Goal: Information Seeking & Learning: Compare options

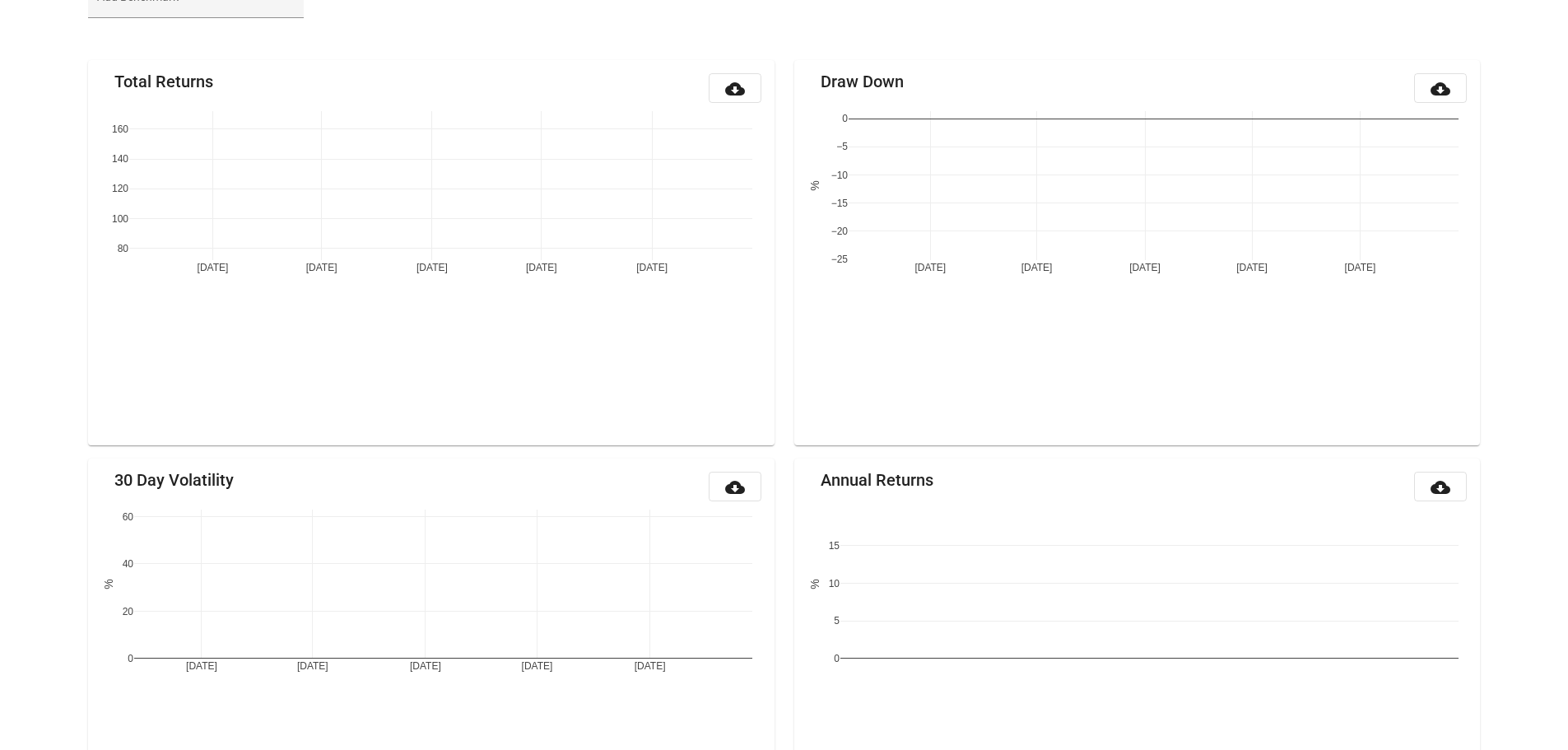
scroll to position [193, 0]
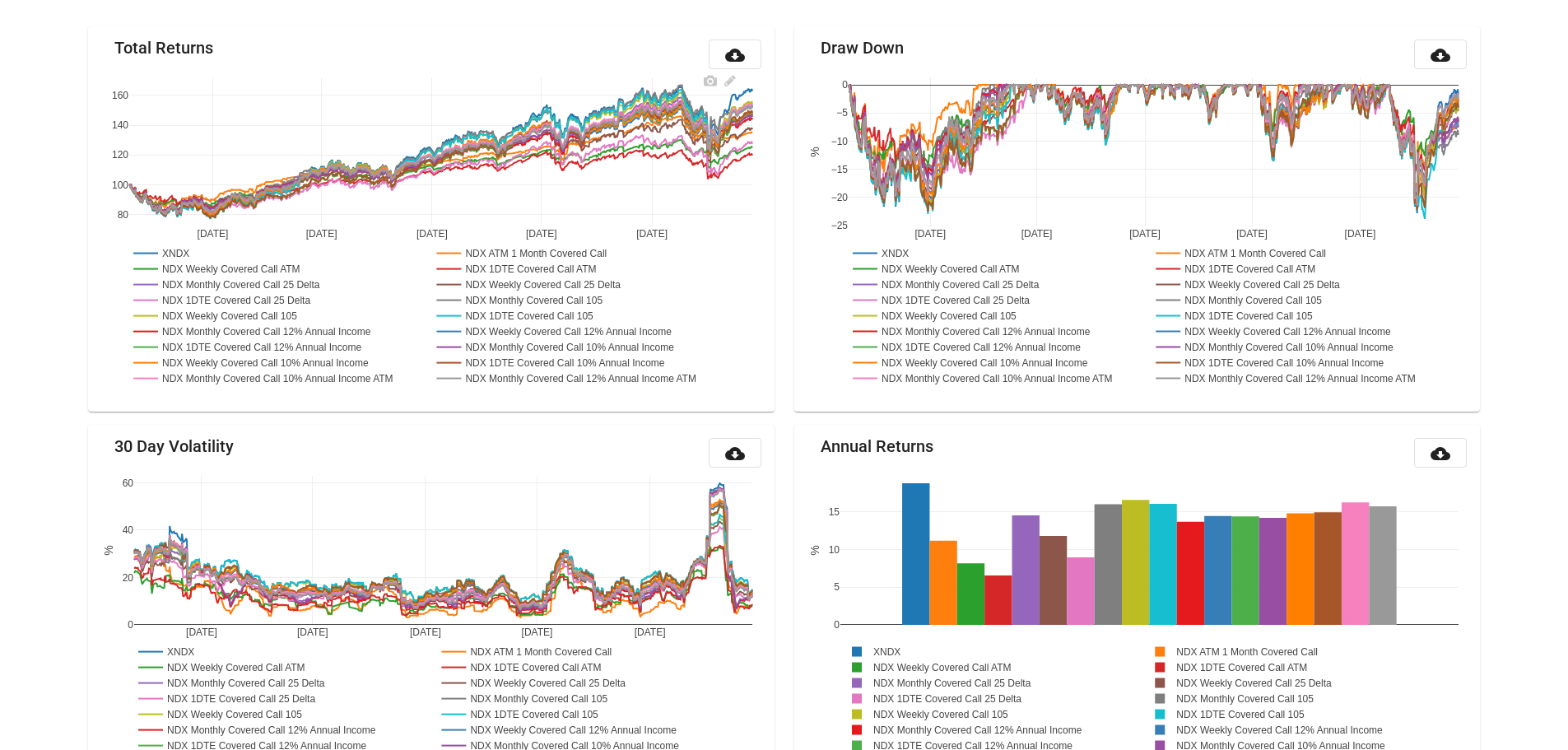
click at [190, 255] on rect at bounding box center [162, 253] width 67 height 15
click at [291, 265] on rect at bounding box center [223, 269] width 189 height 15
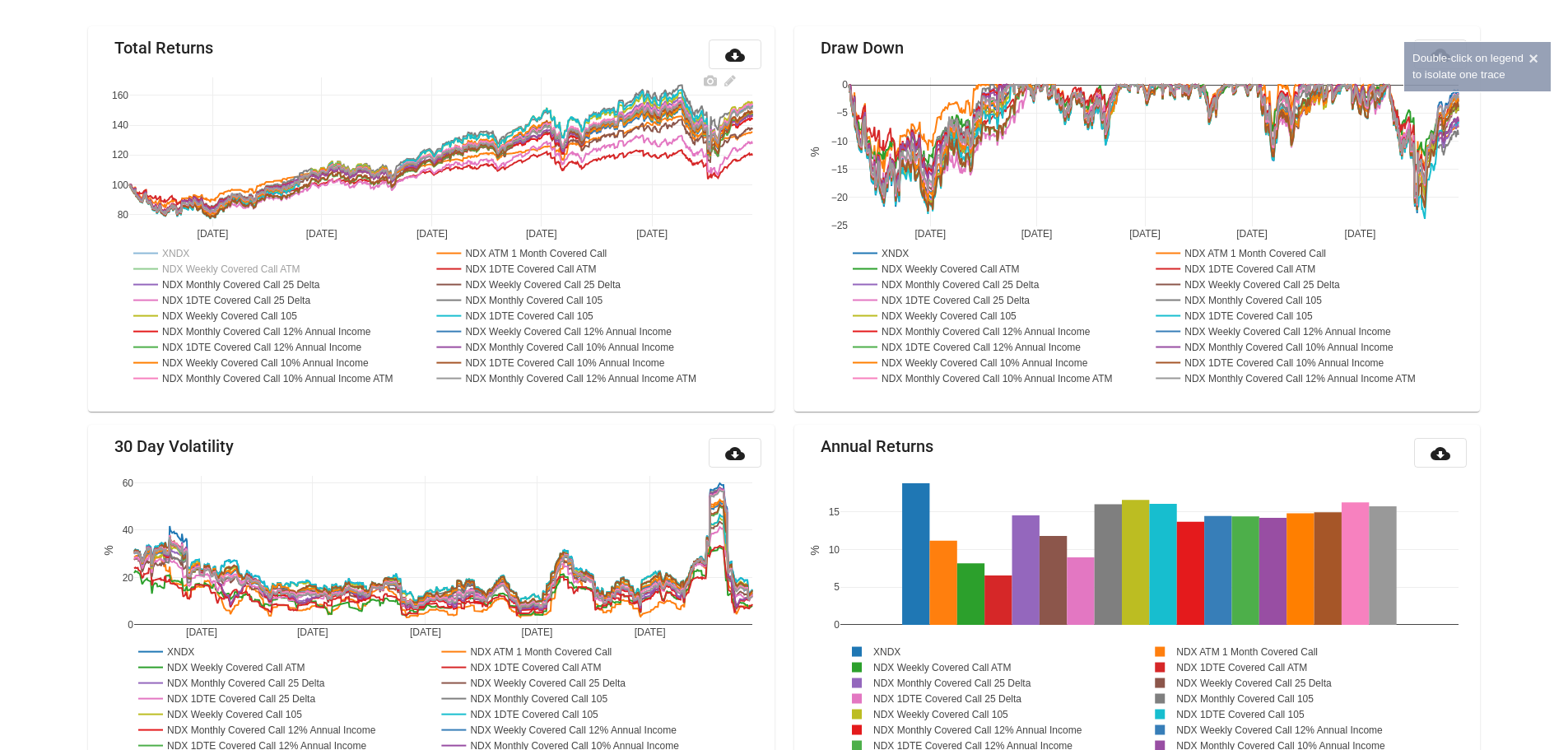
drag, startPoint x: 298, startPoint y: 283, endPoint x: 293, endPoint y: 296, distance: 13.9
click at [297, 283] on rect at bounding box center [239, 284] width 221 height 15
click at [292, 301] on rect at bounding box center [233, 299] width 209 height 15
click at [292, 313] on rect at bounding box center [222, 316] width 187 height 15
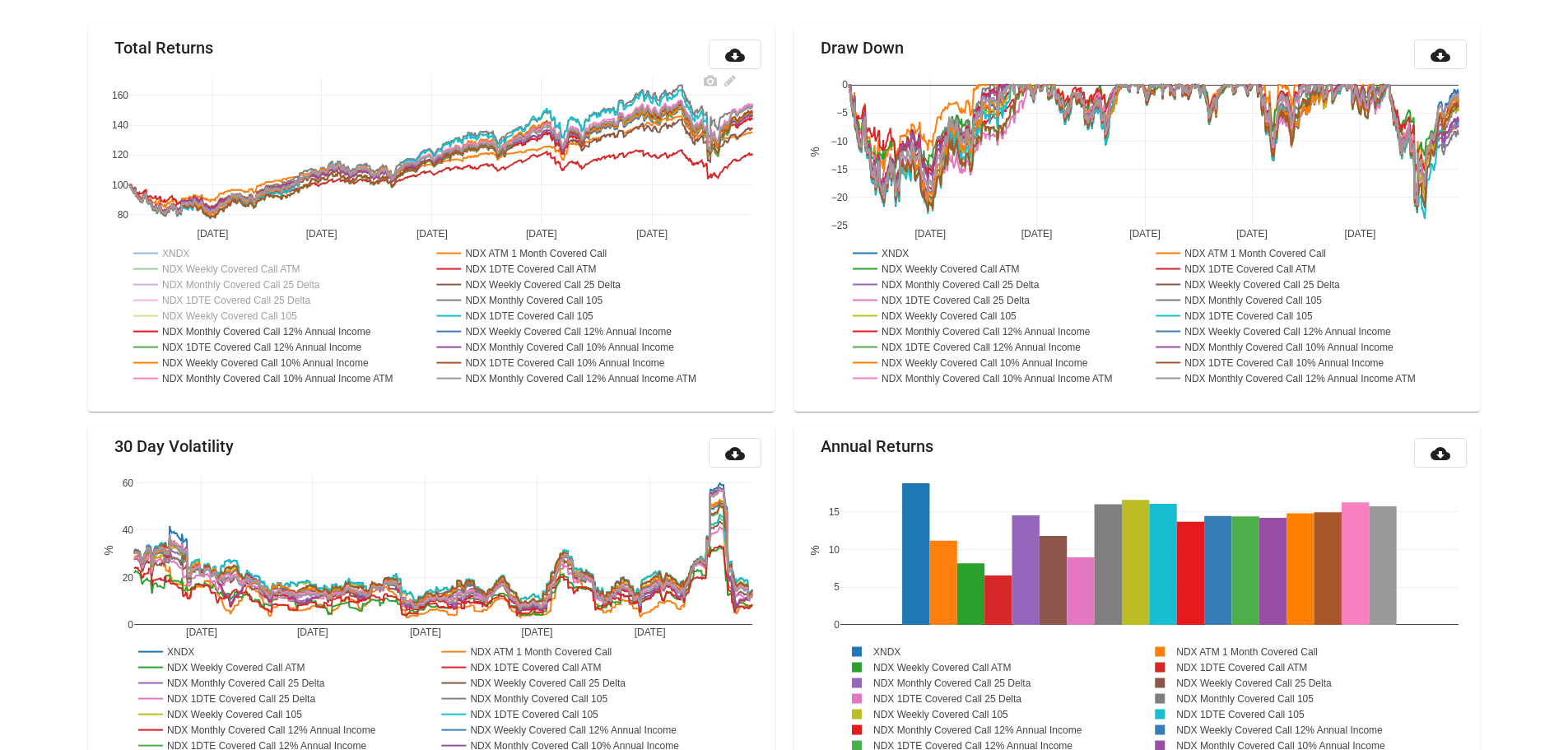
click at [304, 334] on rect at bounding box center [269, 331] width 281 height 15
click at [303, 349] on rect at bounding box center [260, 347] width 264 height 15
click at [609, 375] on rect at bounding box center [581, 378] width 298 height 15
click at [596, 331] on rect at bounding box center [567, 331] width 270 height 15
drag, startPoint x: 588, startPoint y: 316, endPoint x: 588, endPoint y: 304, distance: 12.0
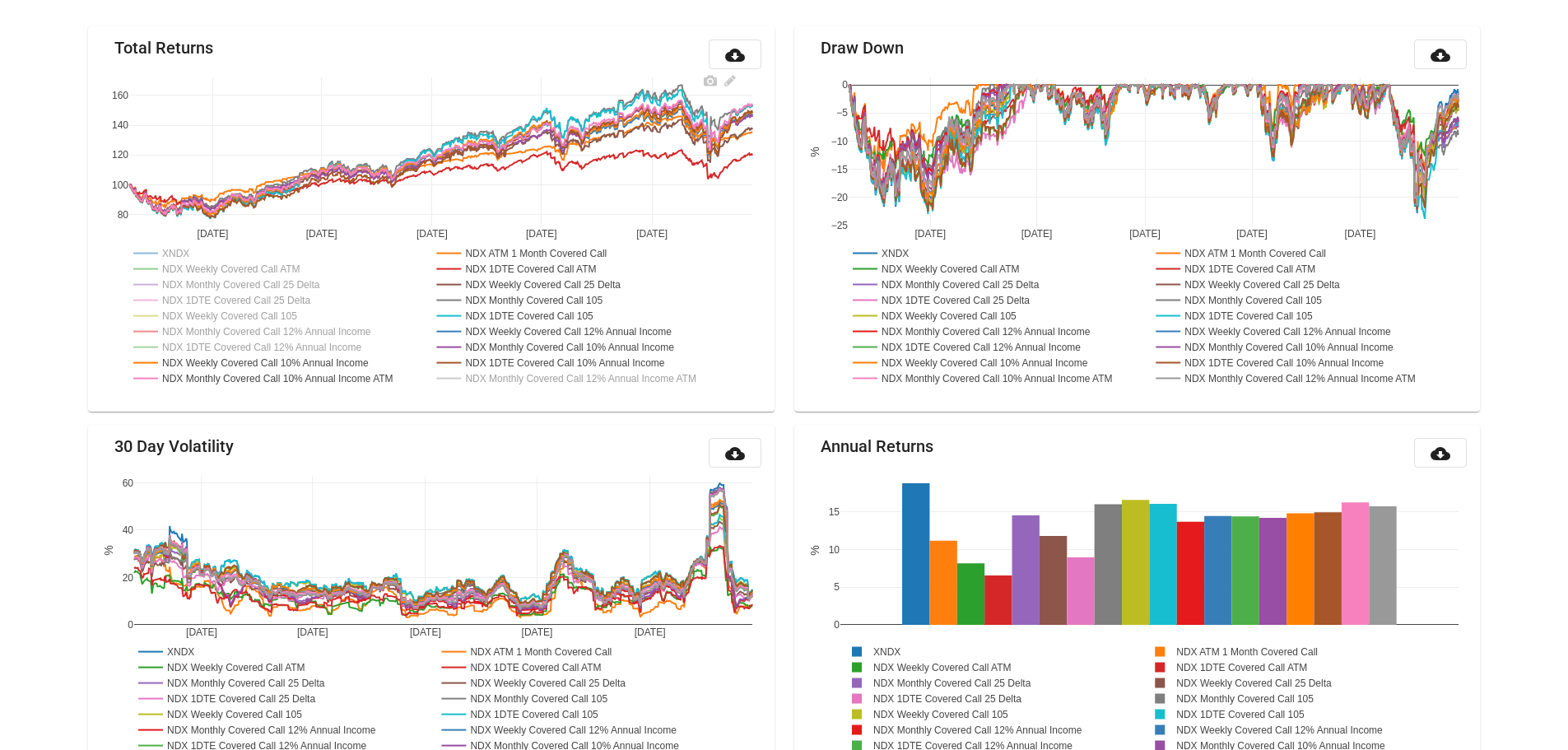
click at [588, 315] on rect at bounding box center [525, 316] width 185 height 15
click at [588, 303] on rect at bounding box center [527, 299] width 191 height 15
click at [579, 286] on rect at bounding box center [538, 284] width 210 height 15
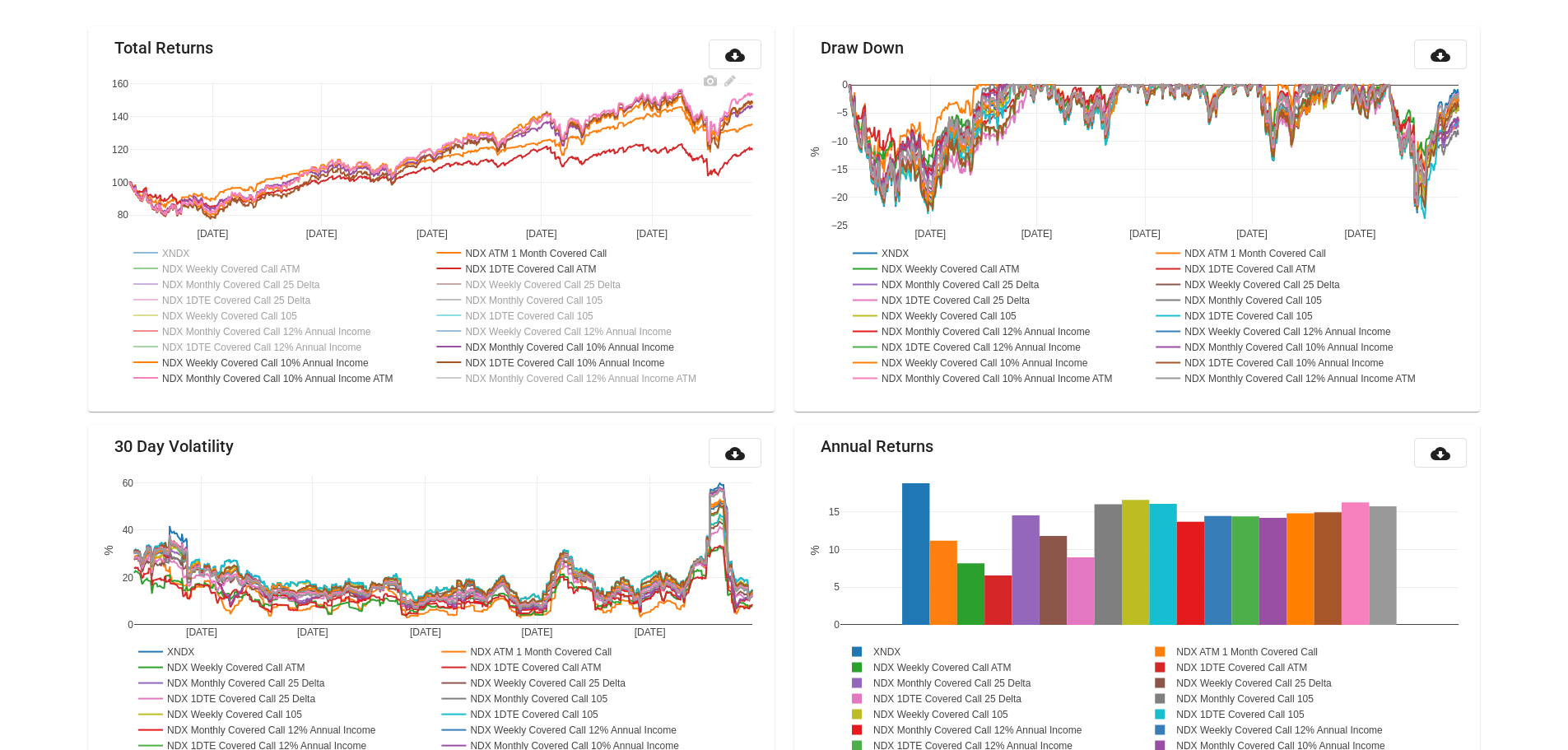
click at [572, 264] on rect at bounding box center [523, 268] width 182 height 15
click at [572, 247] on rect at bounding box center [529, 252] width 194 height 15
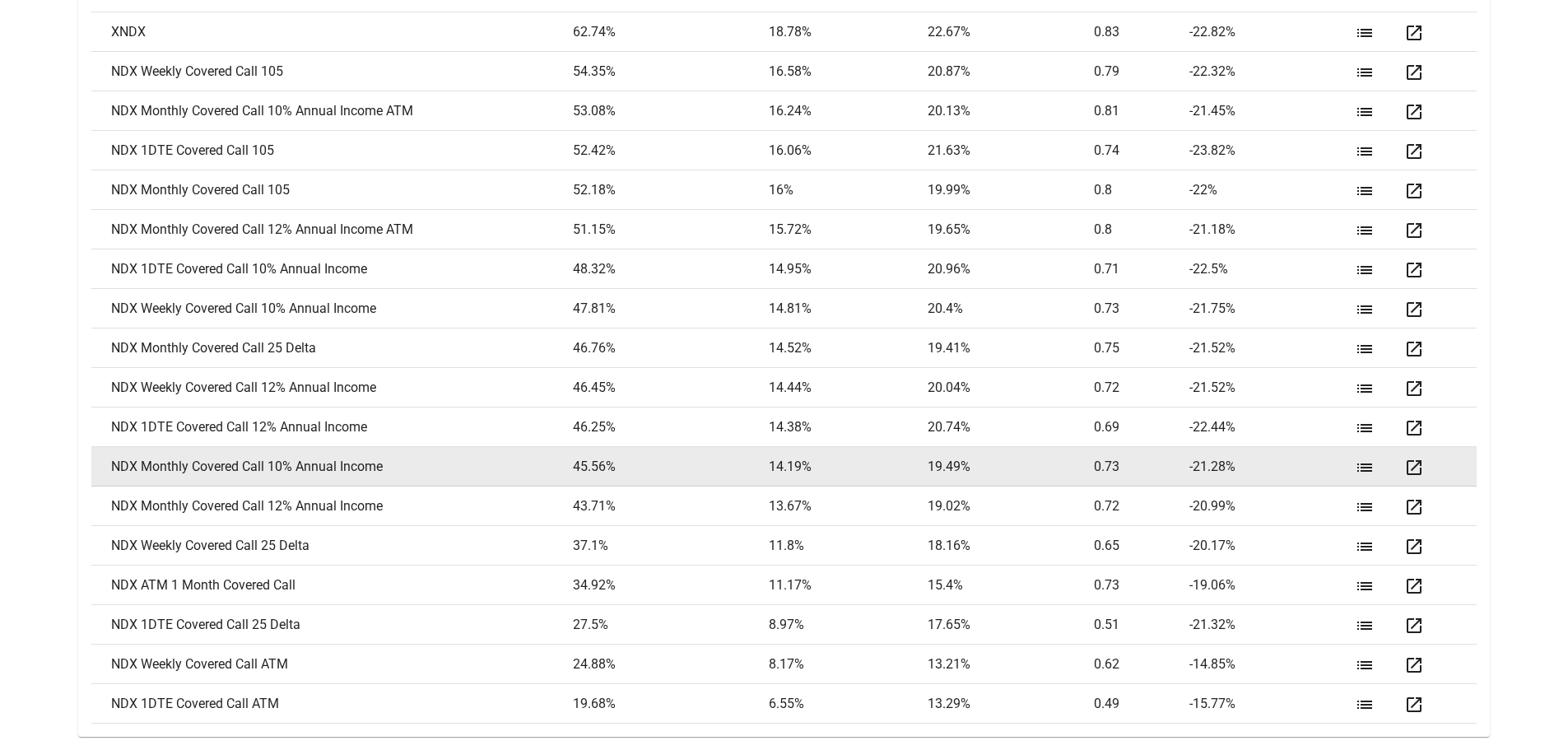
scroll to position [2219, 0]
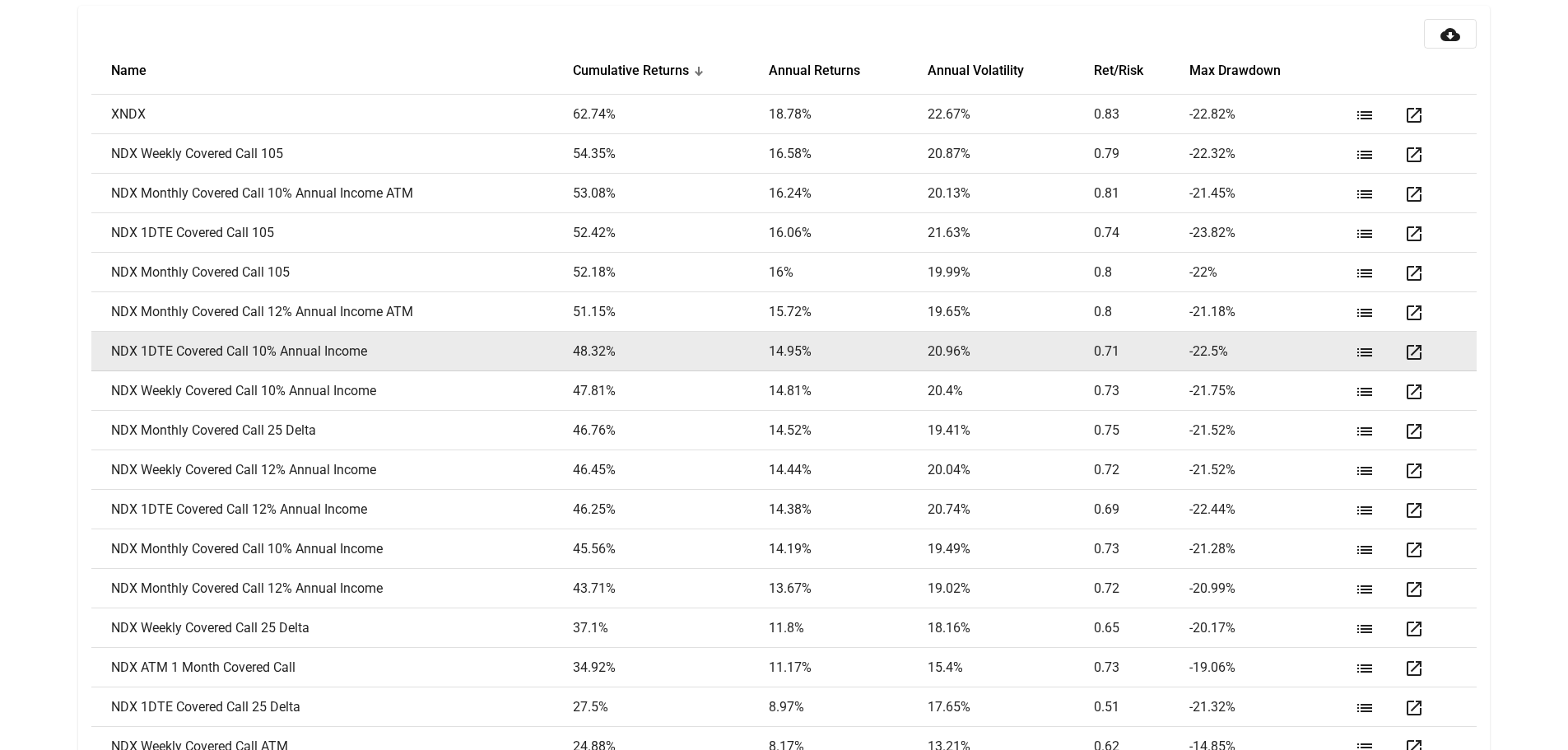
click at [1417, 350] on mat-icon "open_in_new" at bounding box center [1413, 352] width 20 height 20
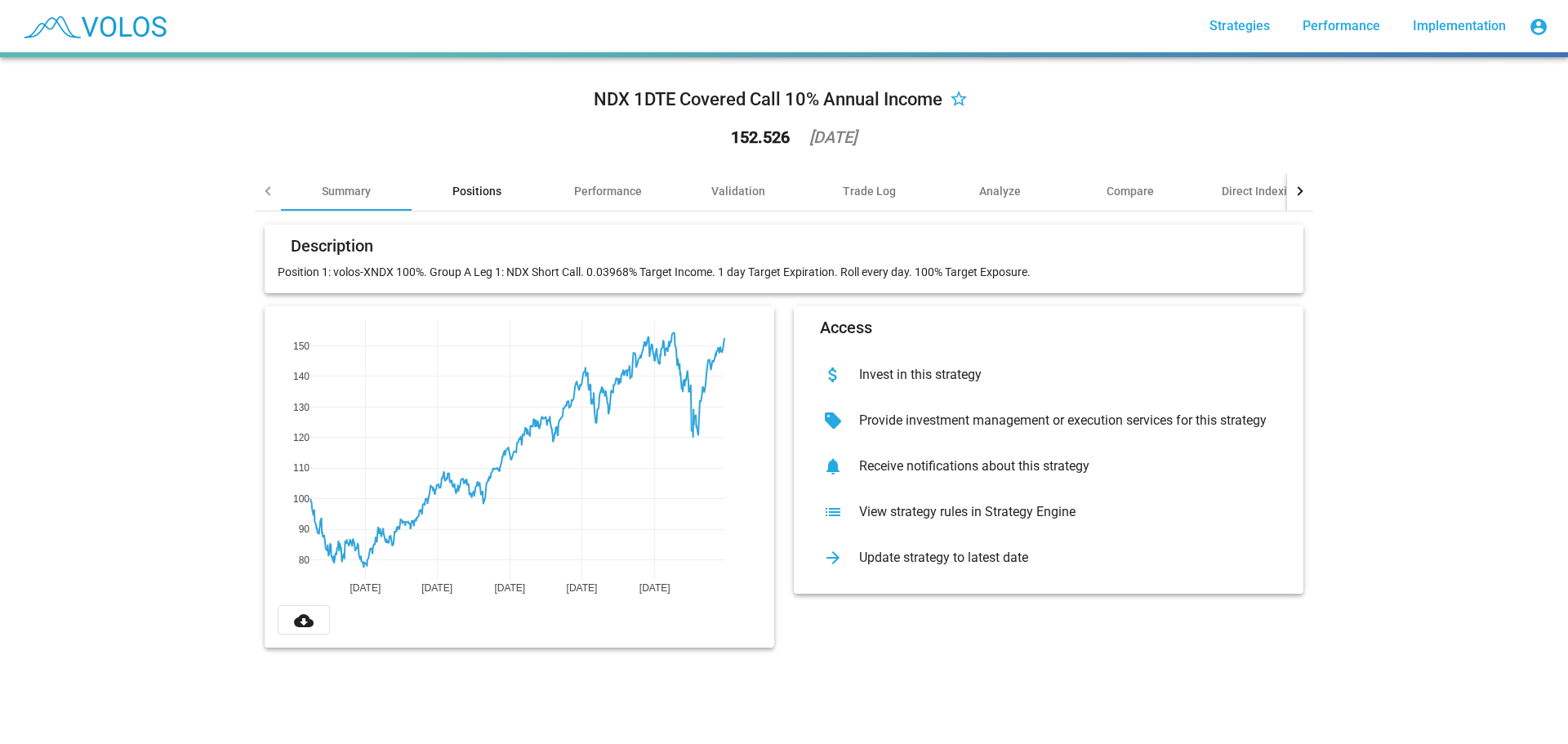
click at [472, 194] on div "Positions" at bounding box center [477, 190] width 49 height 16
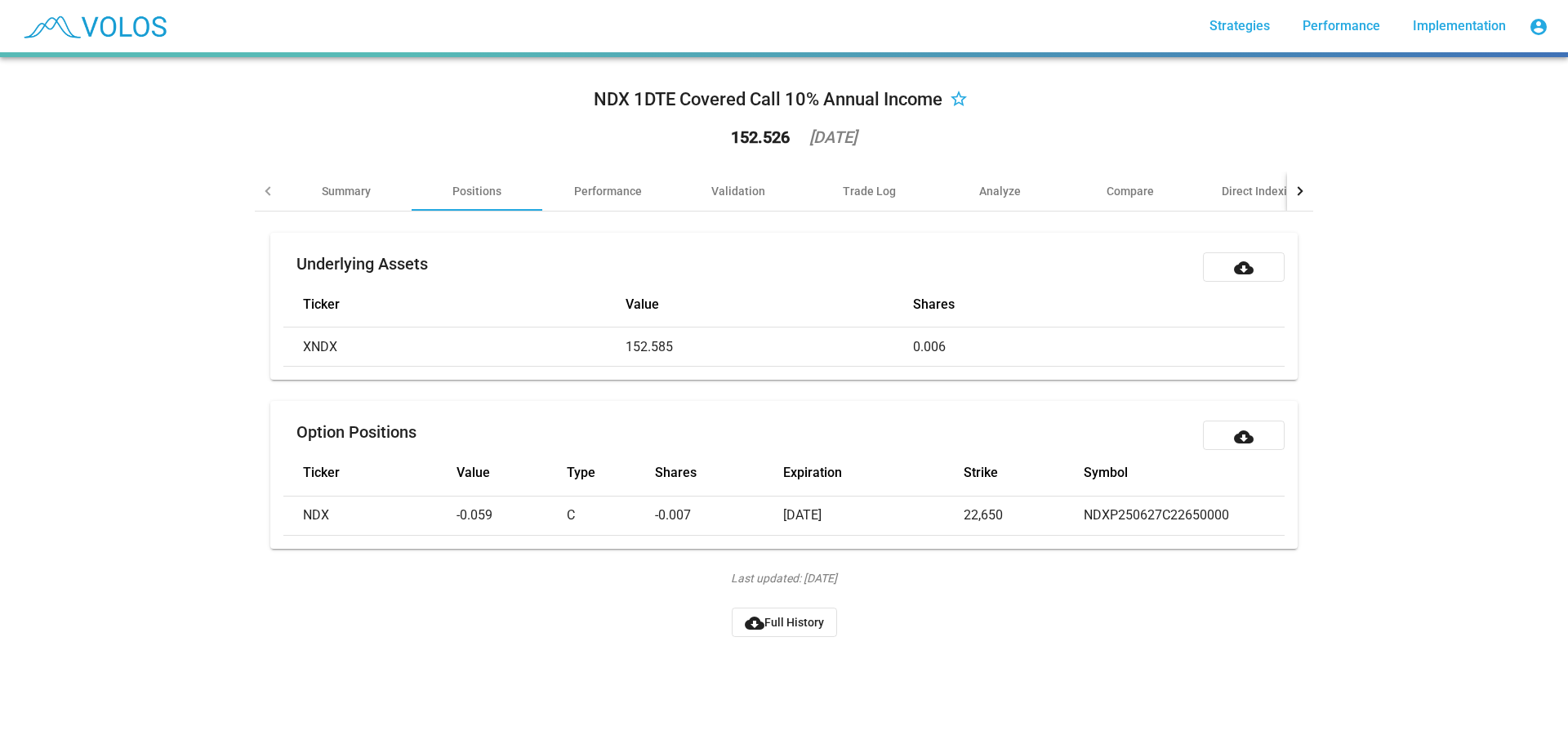
drag, startPoint x: 677, startPoint y: 353, endPoint x: 591, endPoint y: 351, distance: 86.0
click at [603, 351] on tr "XNDX 152.585 0.006" at bounding box center [784, 347] width 1001 height 40
click at [112, 299] on div "NDX 1DTE Covered Call 10% Annual Income star_border 152.526 2025-06-26 Summary …" at bounding box center [784, 401] width 1568 height 687
click at [597, 185] on div "Performance" at bounding box center [608, 190] width 68 height 16
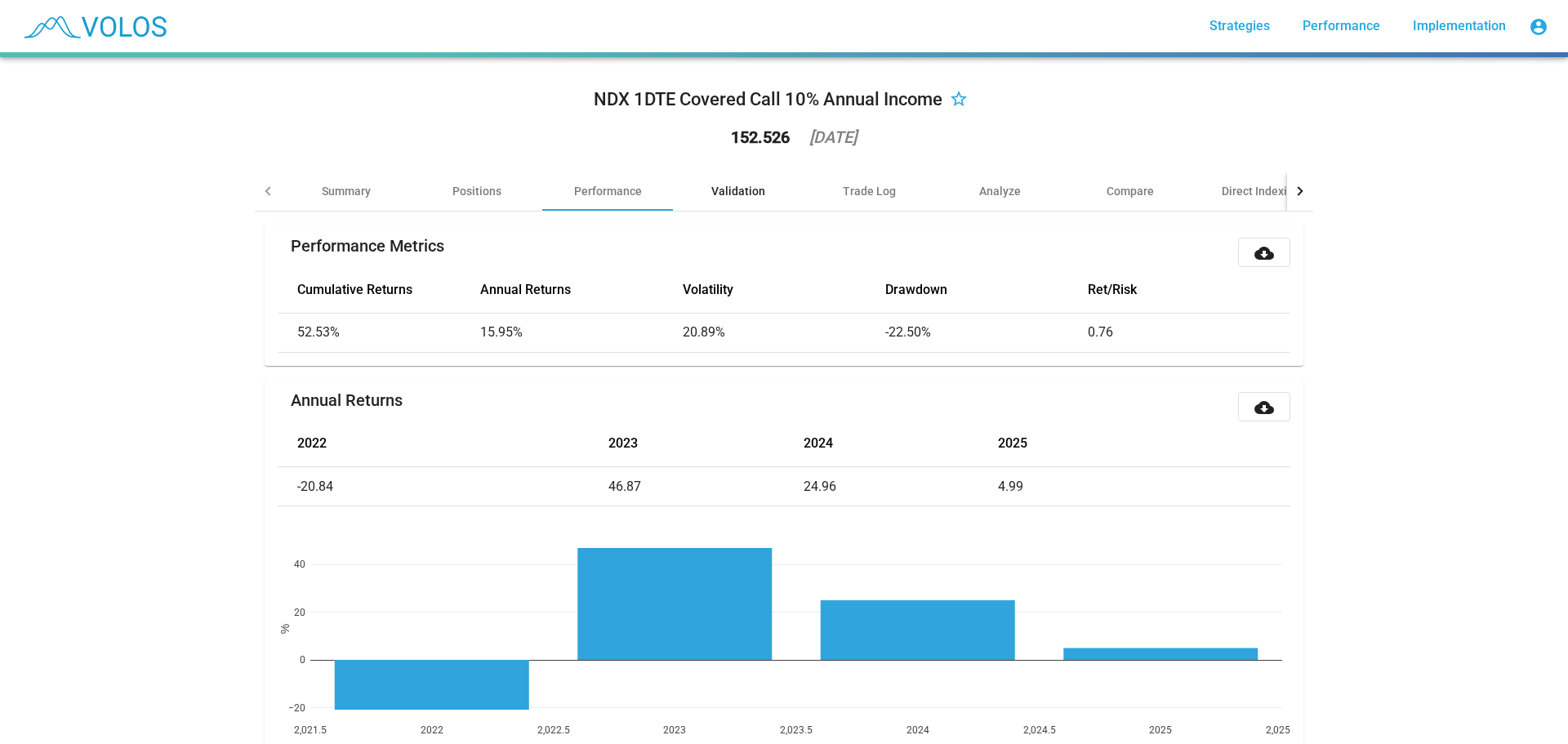
click at [720, 194] on div "Validation" at bounding box center [738, 190] width 54 height 16
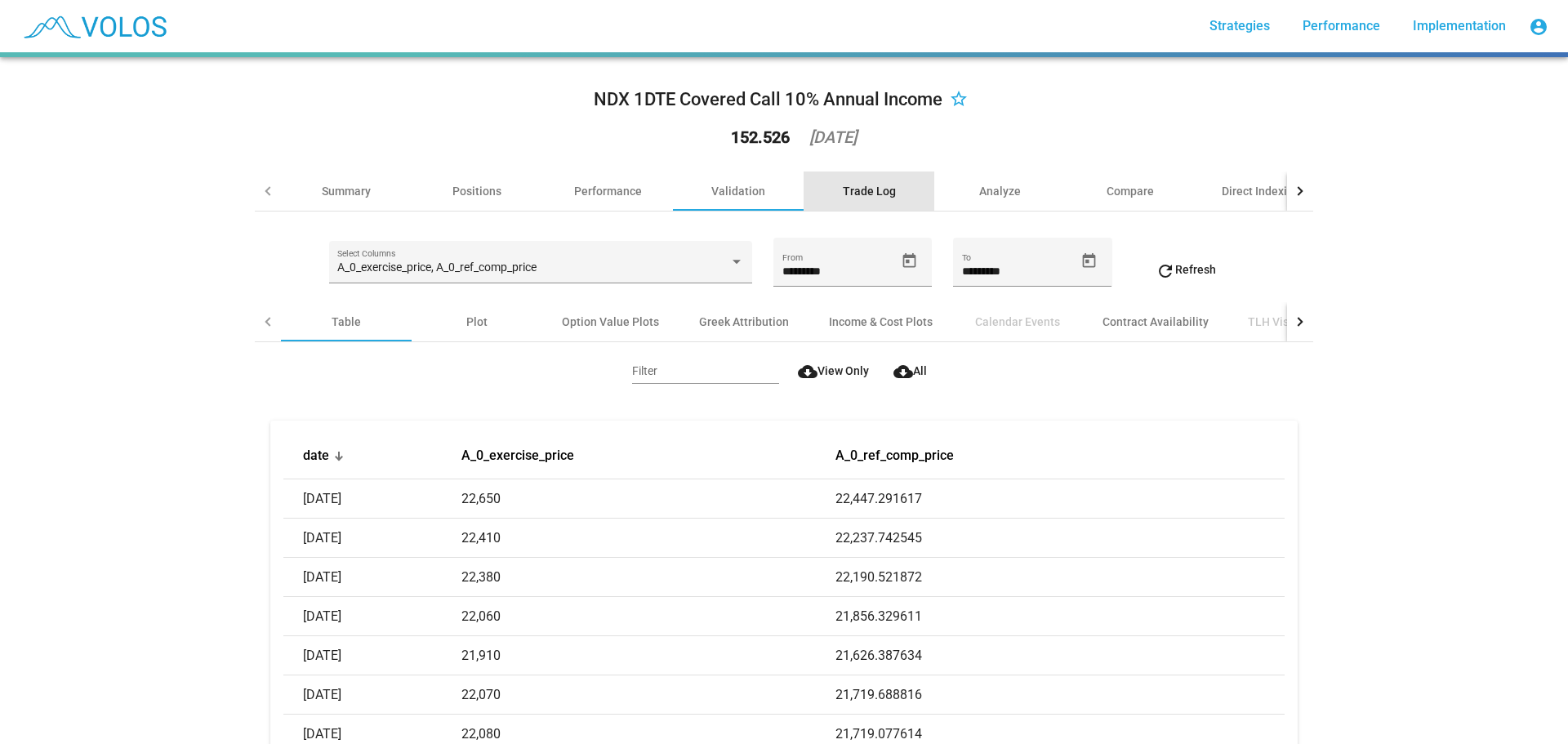
click at [848, 186] on div "Trade Log" at bounding box center [869, 190] width 53 height 16
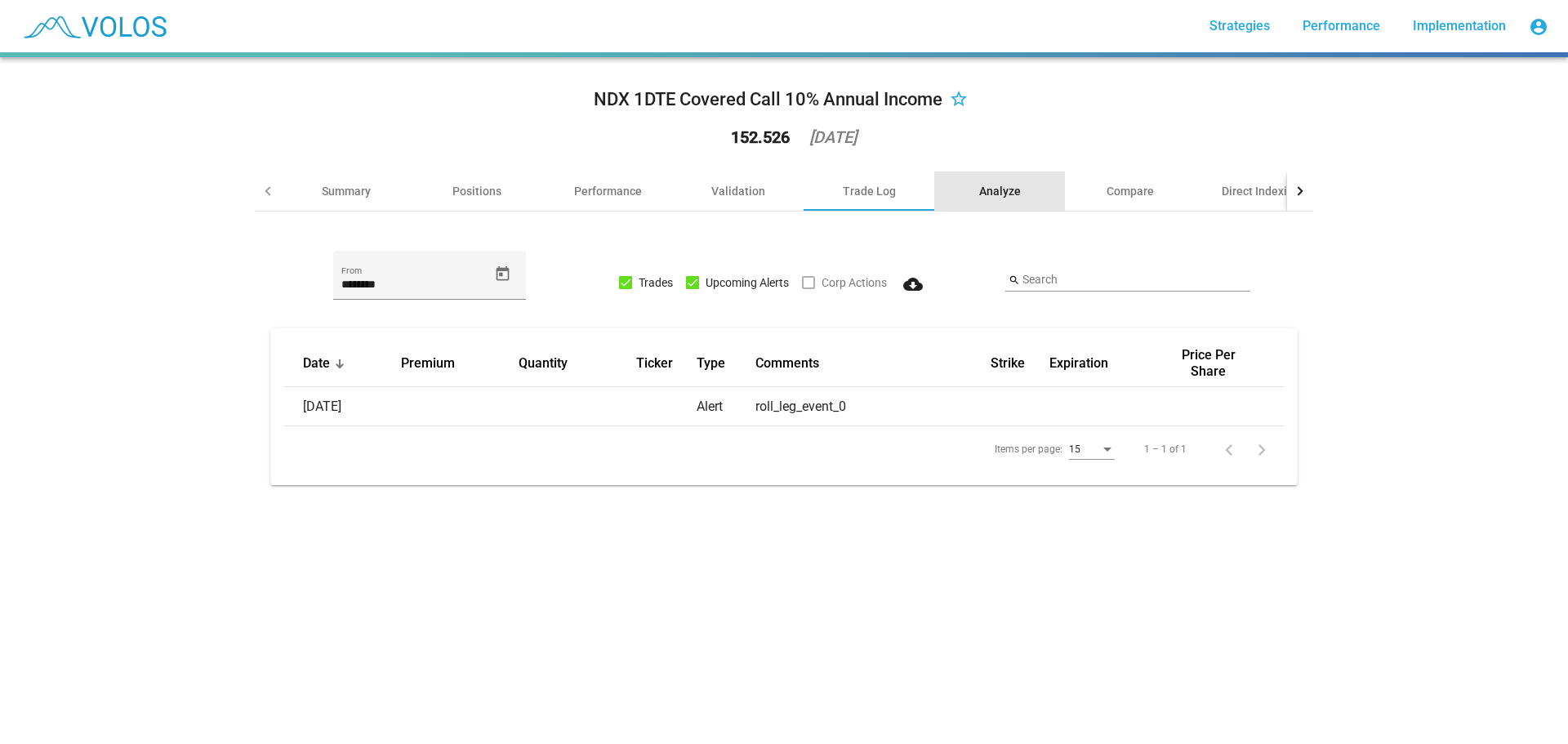
click at [979, 193] on div "Analyze" at bounding box center [999, 190] width 41 height 16
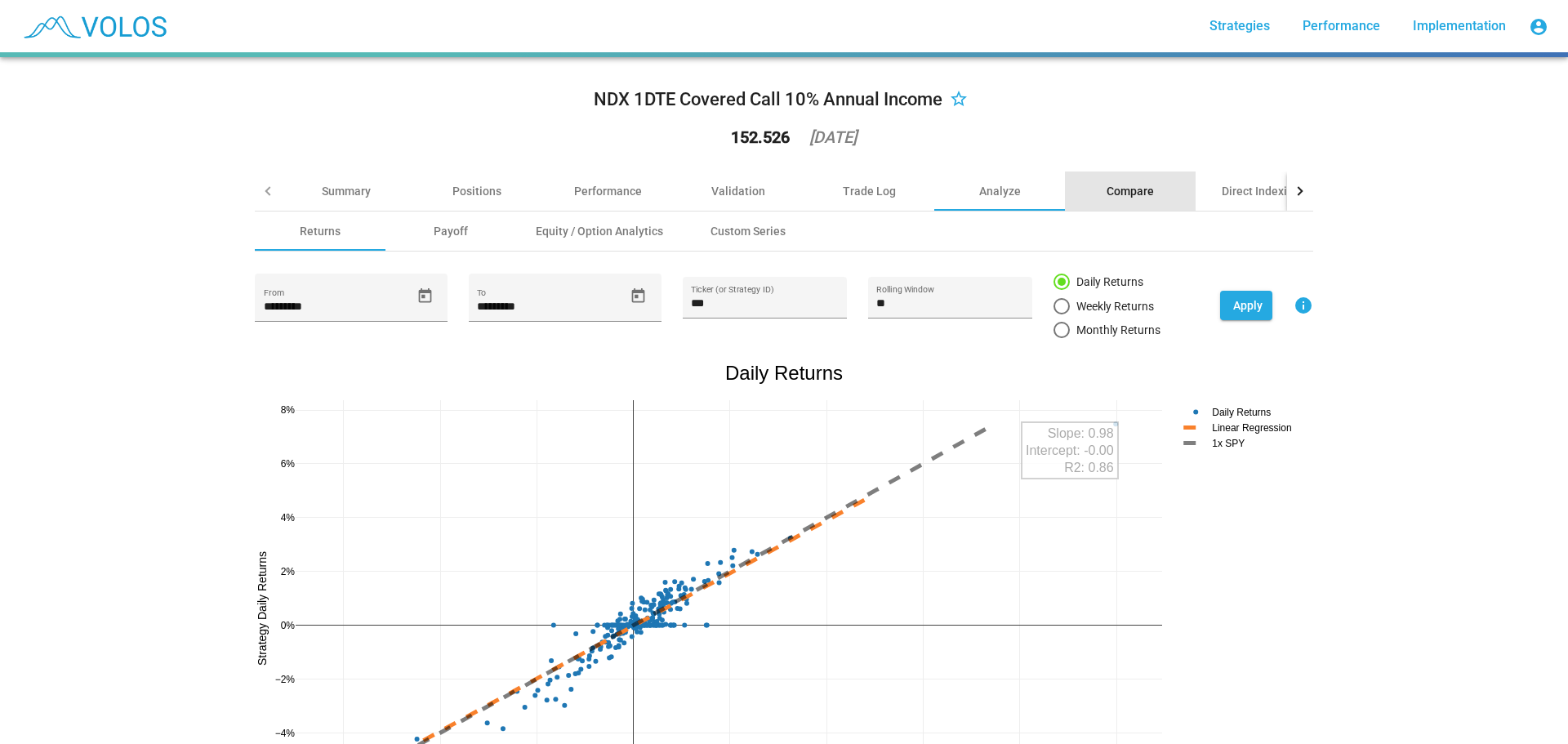
click at [1107, 192] on div "Compare" at bounding box center [1130, 190] width 47 height 16
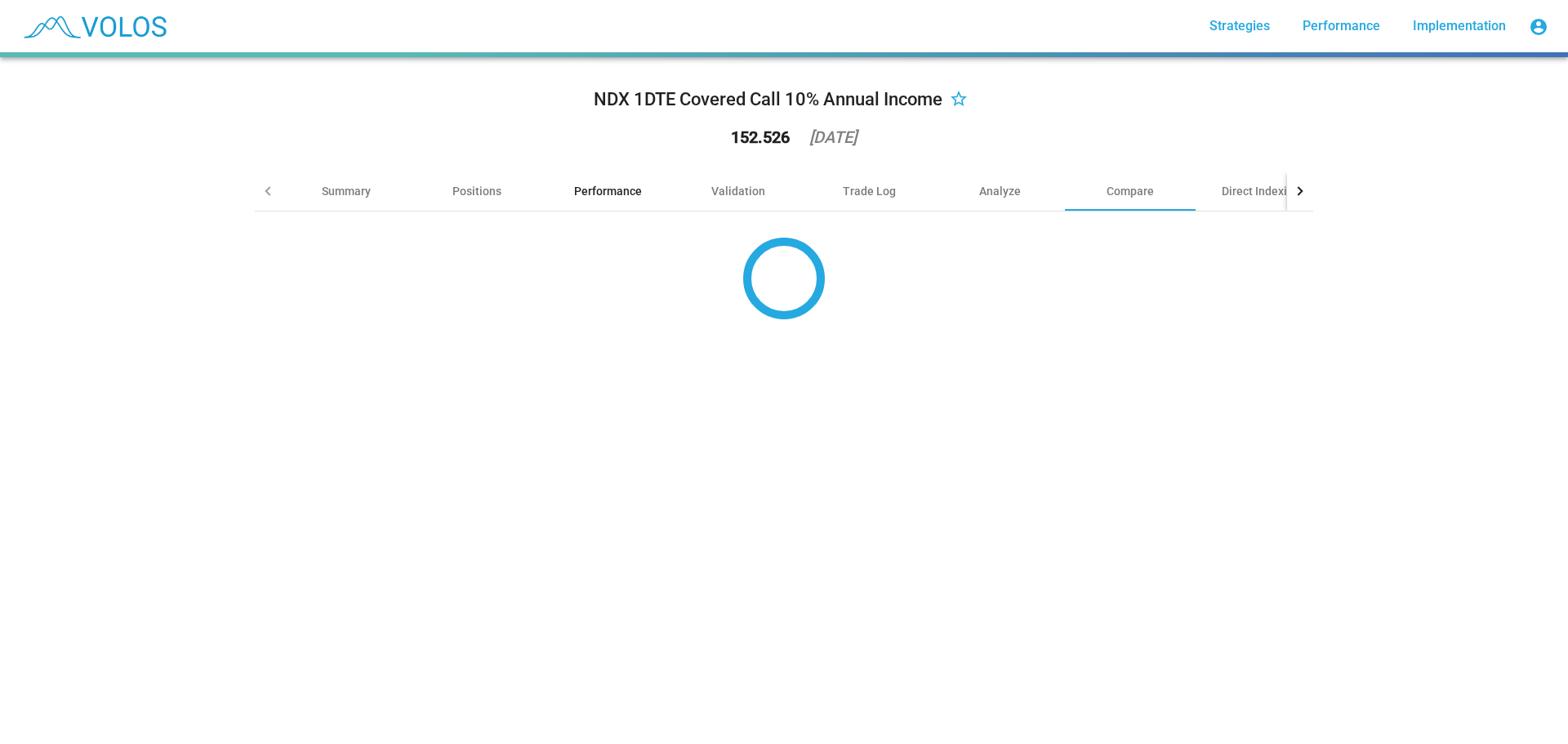
drag, startPoint x: 646, startPoint y: 209, endPoint x: 642, endPoint y: 201, distance: 8.9
click at [648, 208] on div "Performance" at bounding box center [607, 191] width 130 height 40
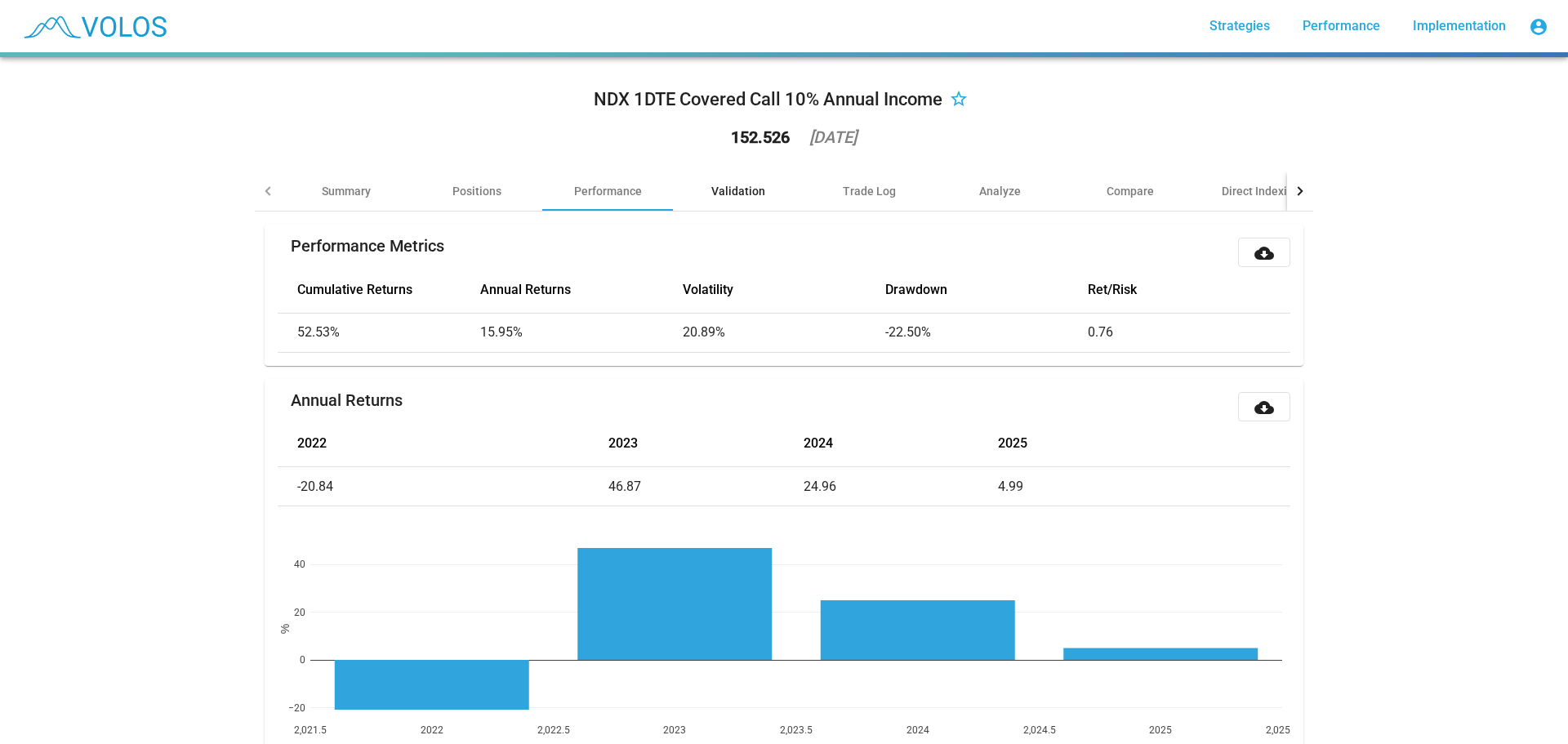
click at [731, 186] on div "Validation" at bounding box center [738, 190] width 54 height 16
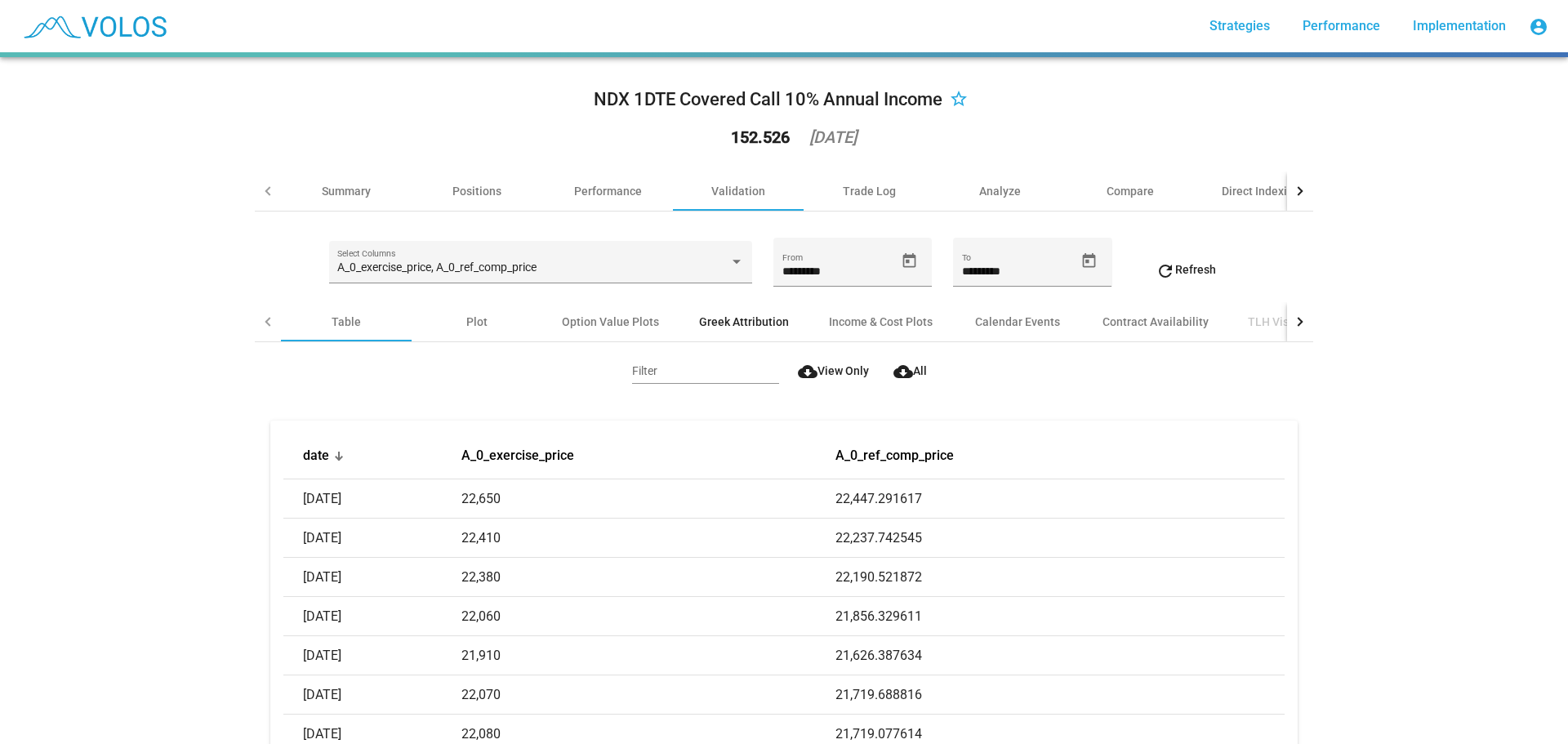
click at [719, 316] on div "Greek Attribution" at bounding box center [744, 322] width 90 height 16
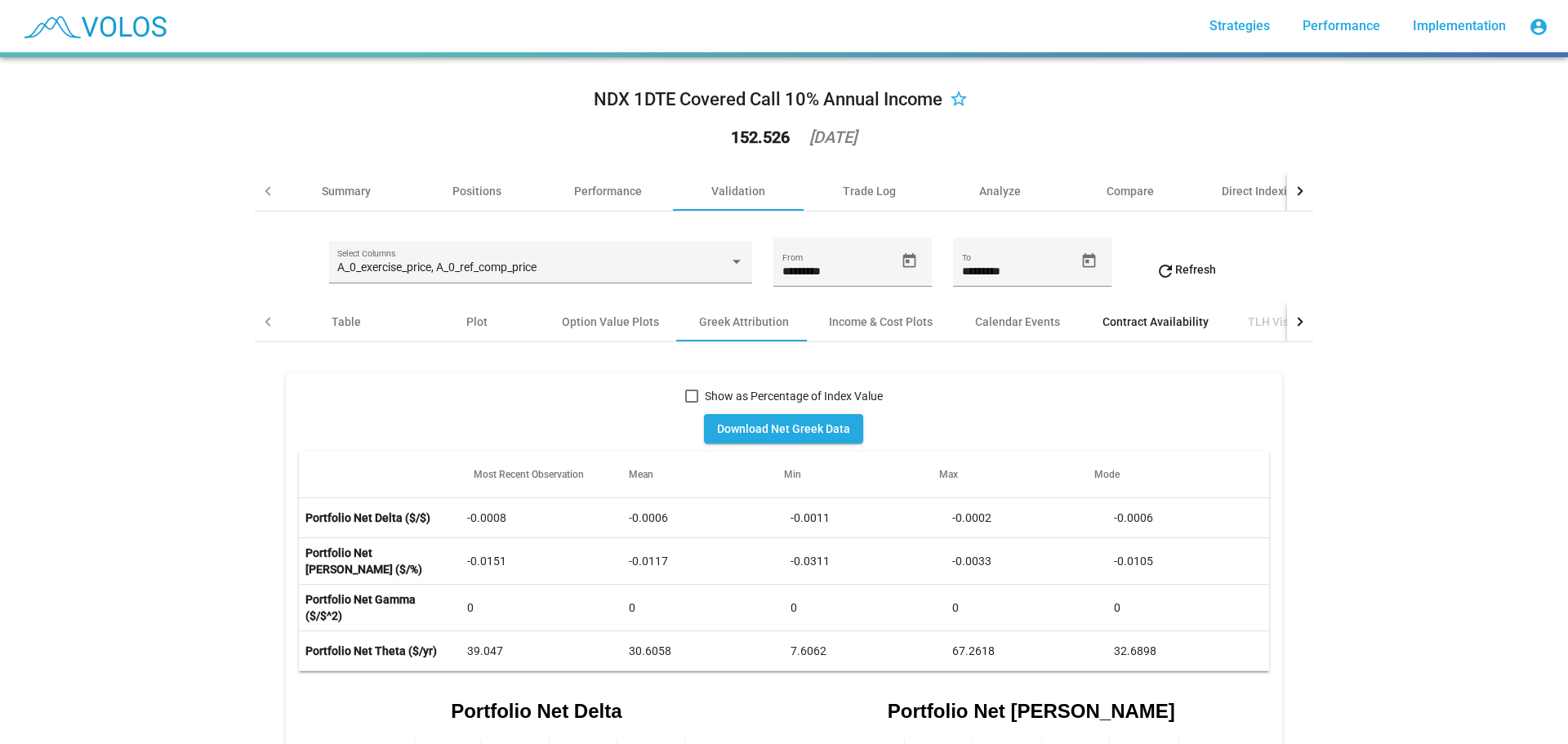
click at [1113, 320] on div "Contract Availability" at bounding box center [1156, 322] width 106 height 16
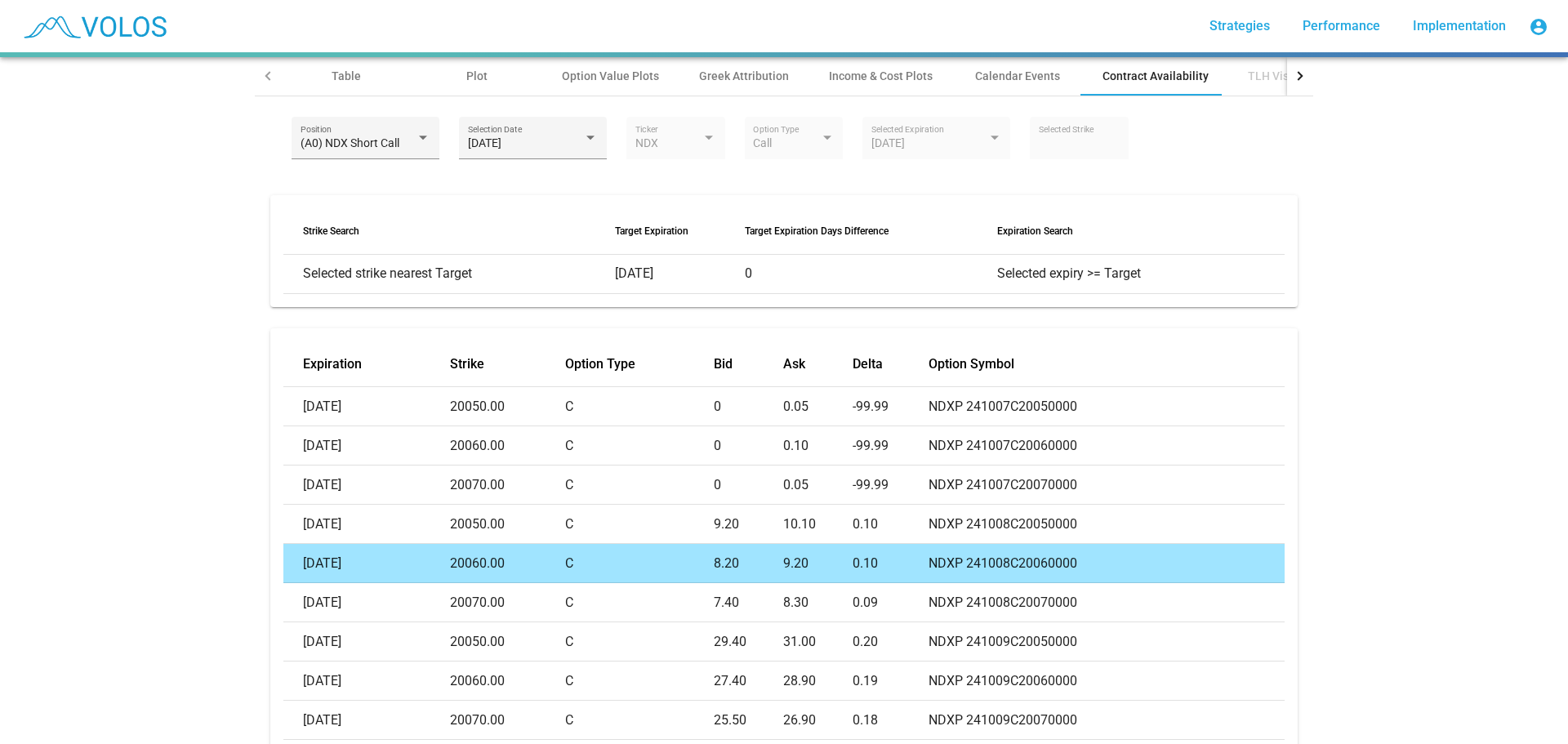
scroll to position [164, 0]
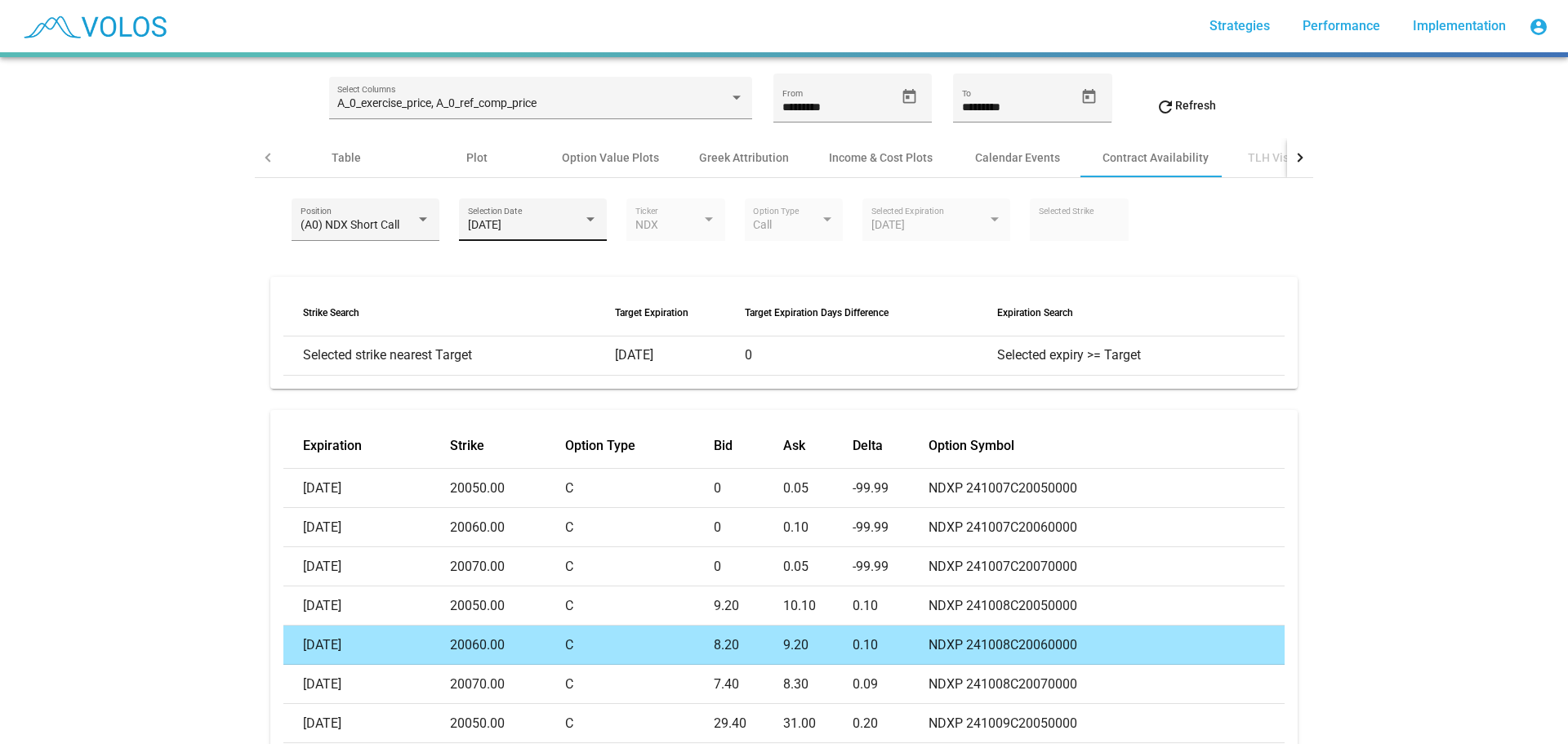
click at [557, 221] on div "[DATE]" at bounding box center [526, 226] width 116 height 13
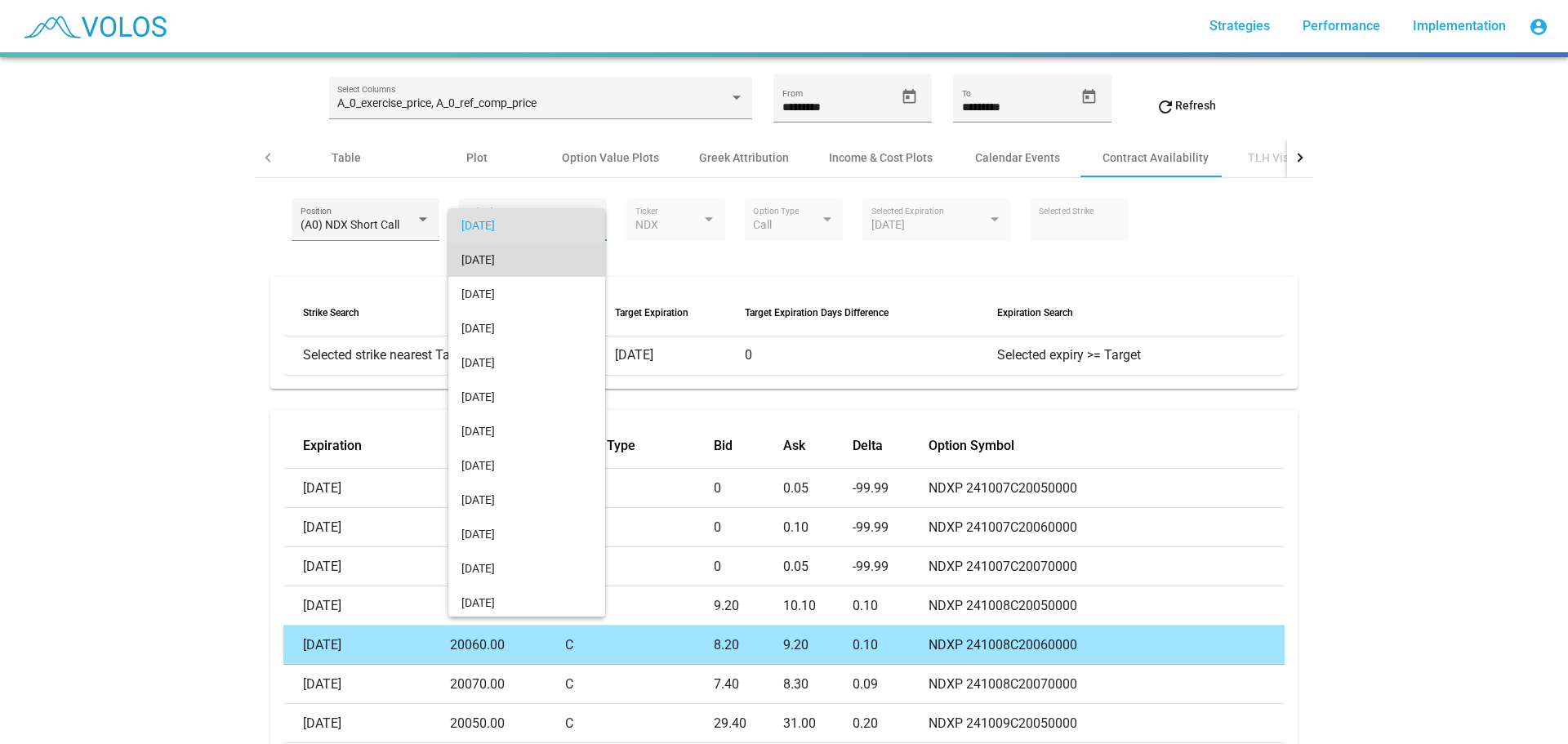
click at [536, 253] on span "[DATE]" at bounding box center [526, 259] width 130 height 35
type input "*****"
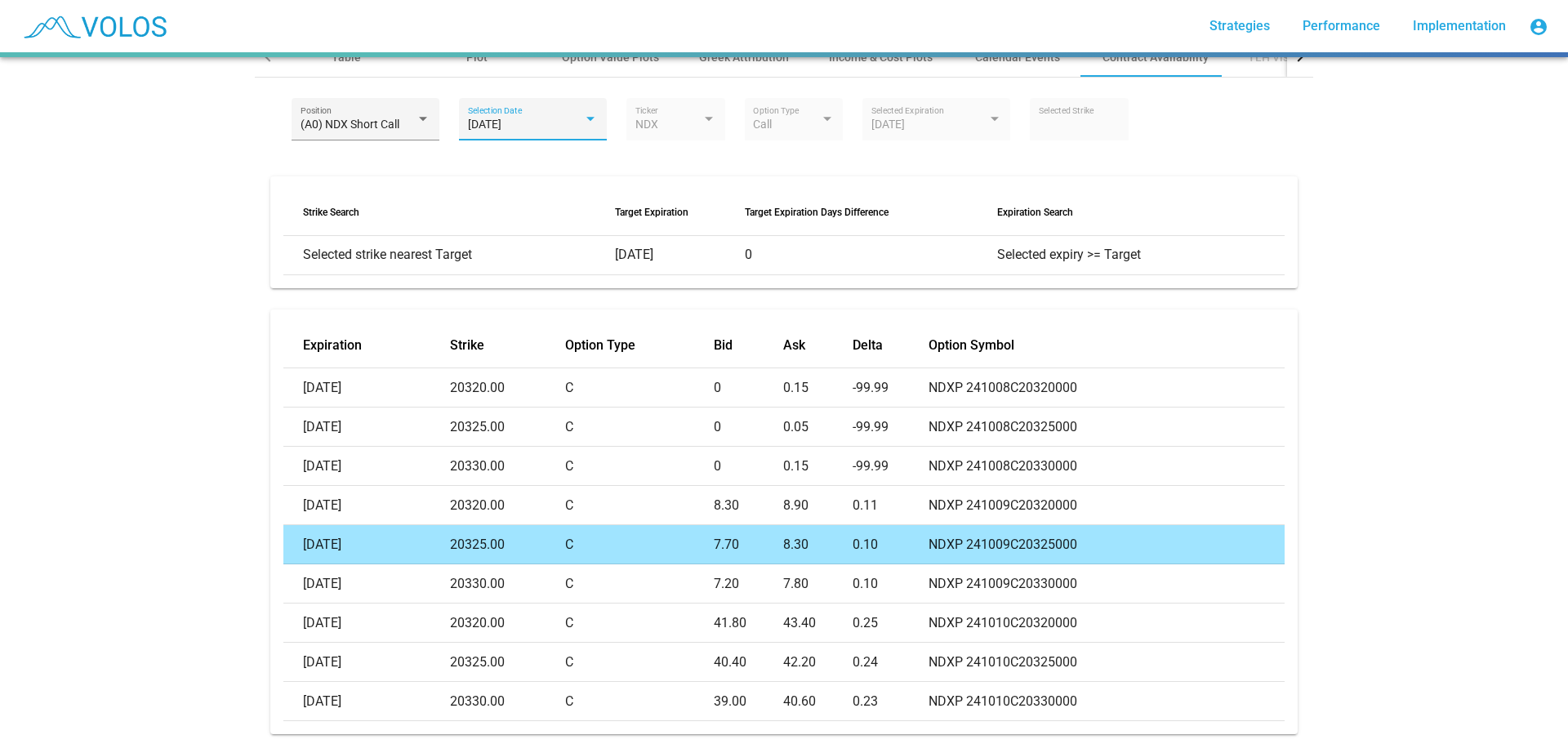
scroll to position [246, 0]
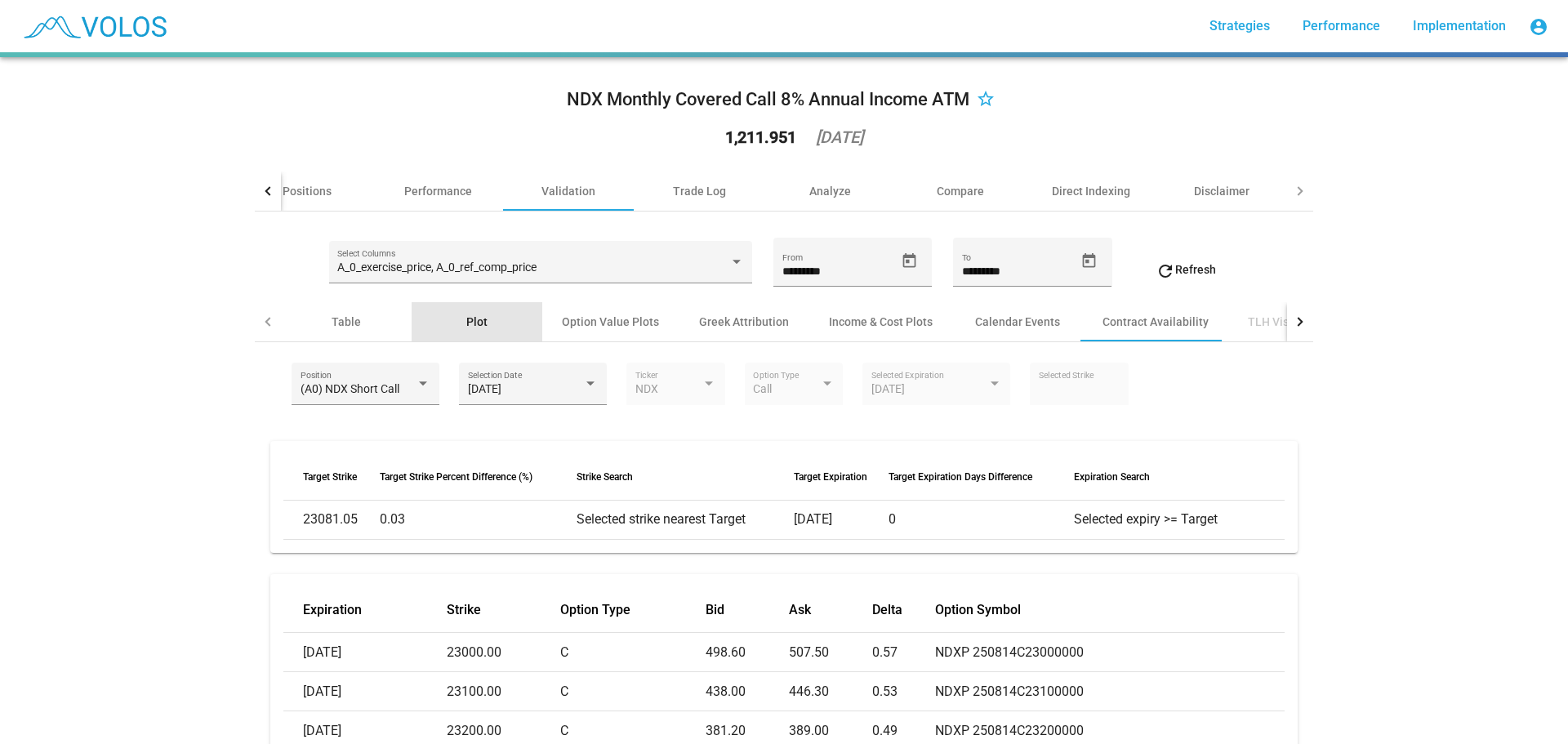
click at [472, 316] on div "Plot" at bounding box center [476, 322] width 21 height 16
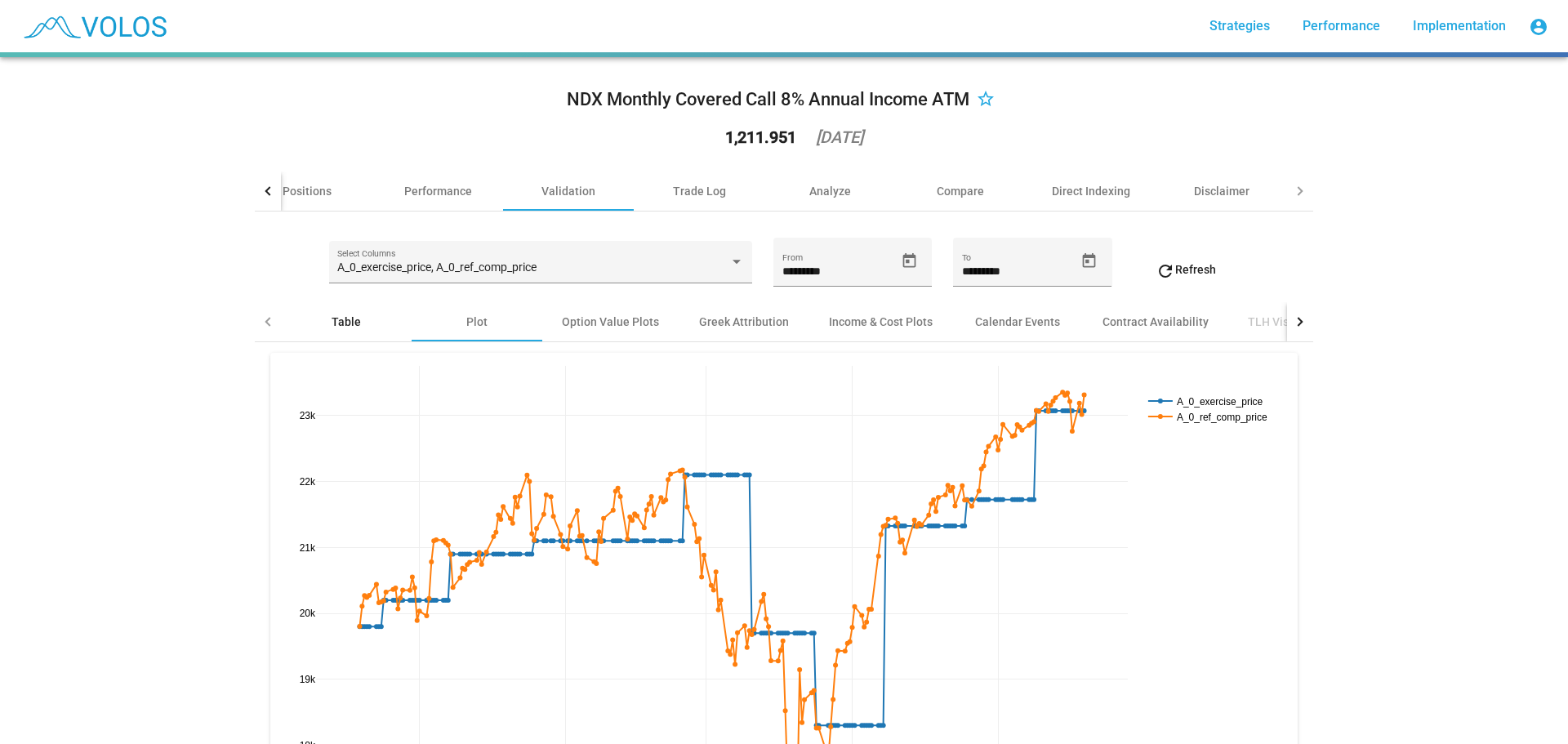
click at [322, 316] on div "Table" at bounding box center [346, 322] width 130 height 40
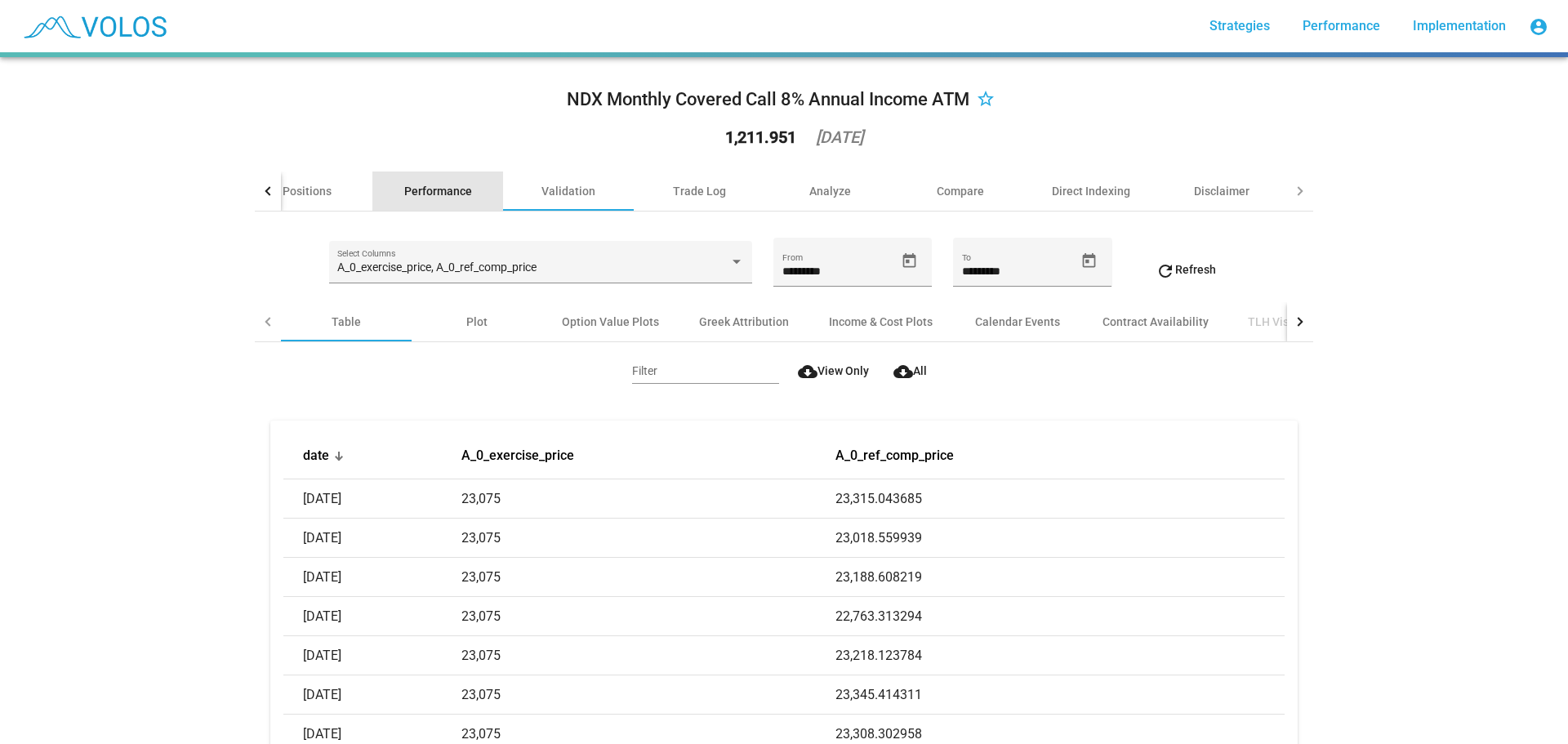
click at [401, 174] on div "Performance" at bounding box center [437, 191] width 130 height 40
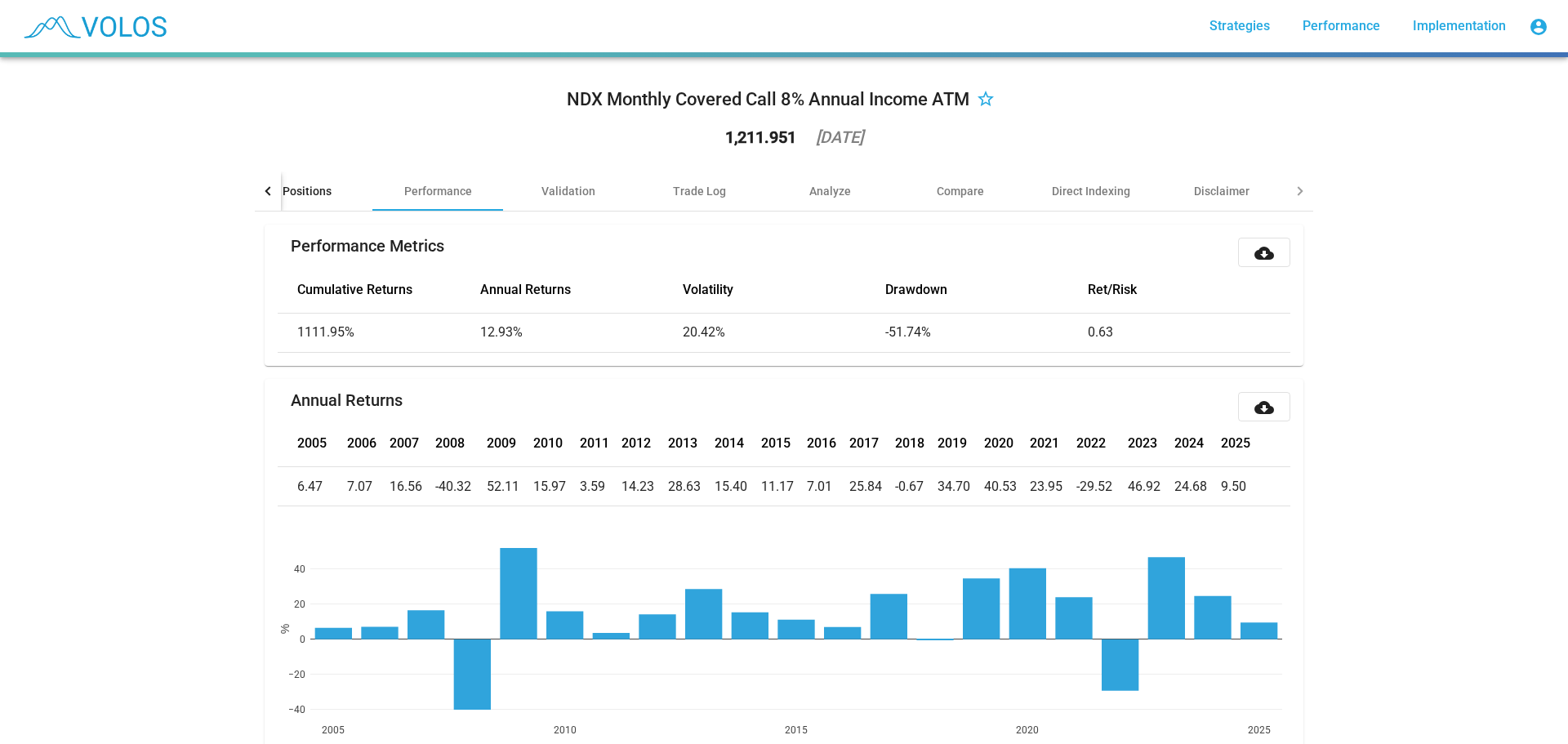
click at [312, 189] on div "Positions" at bounding box center [307, 190] width 49 height 16
